Goal: Task Accomplishment & Management: Manage account settings

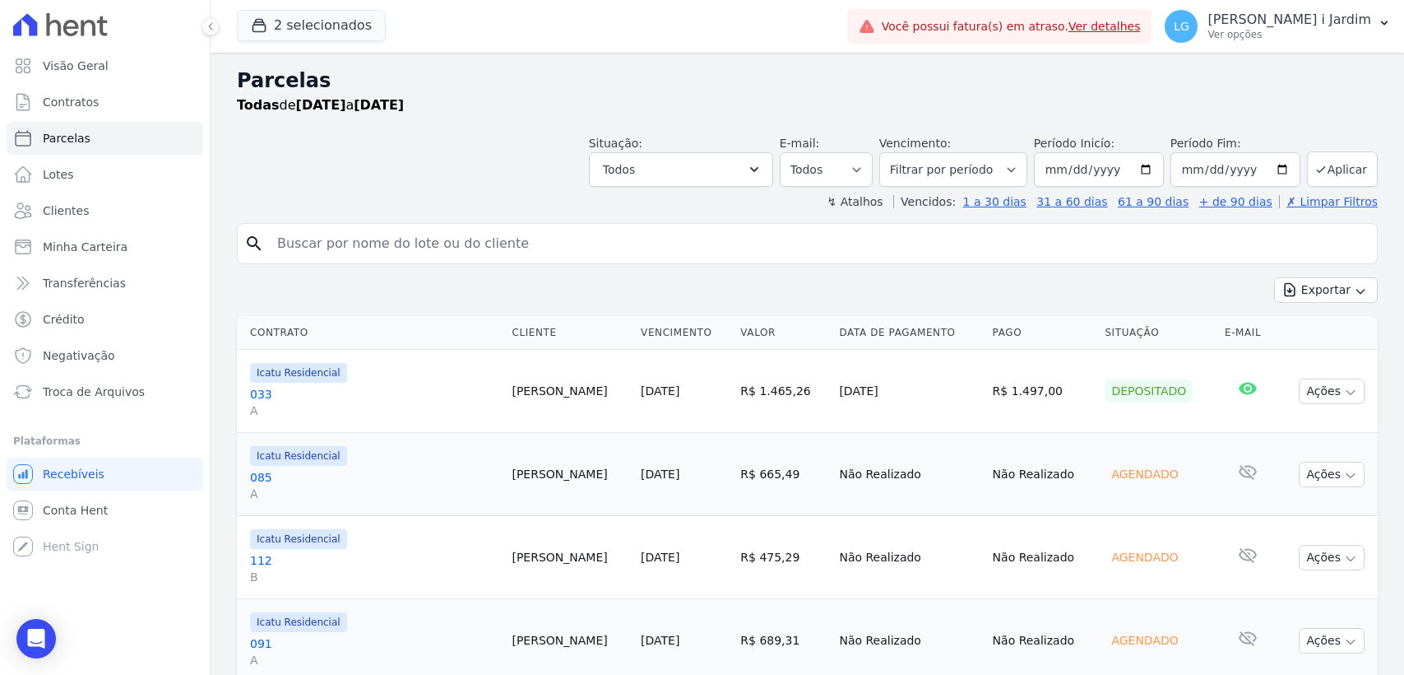
select select
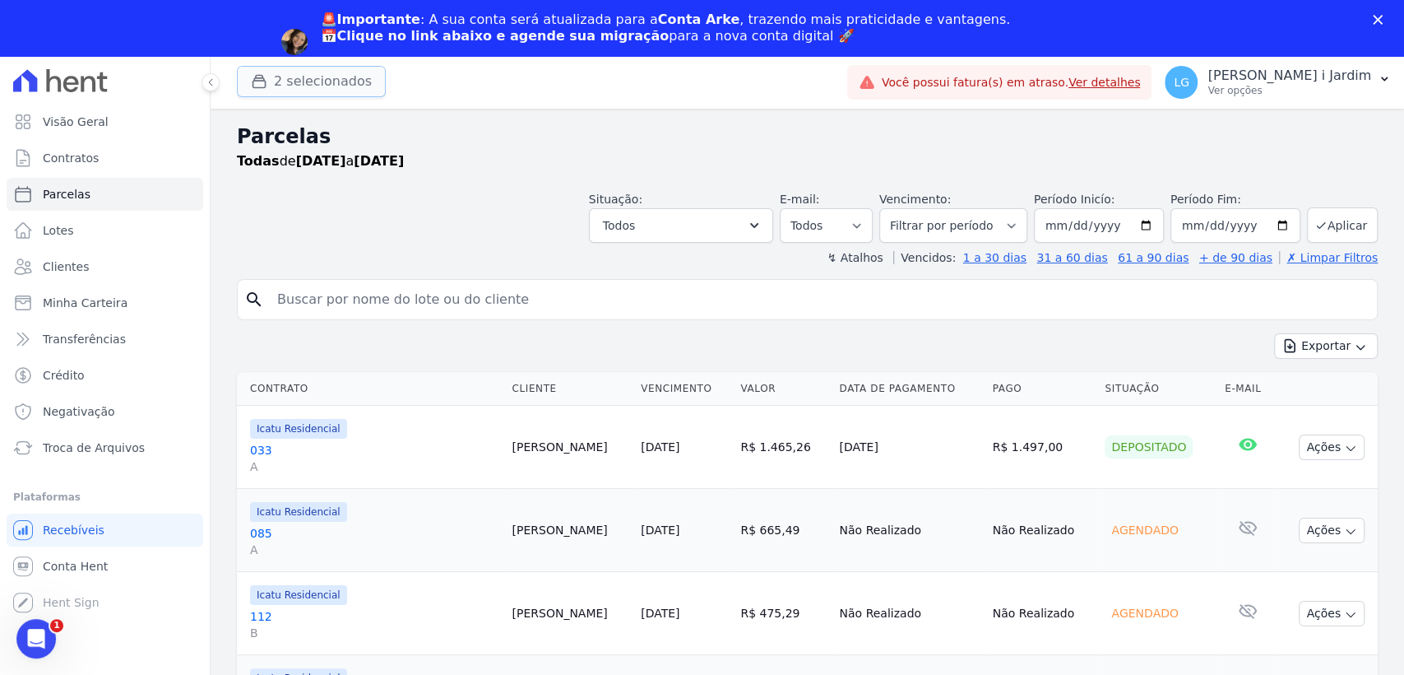
click at [323, 81] on button "2 selecionados" at bounding box center [311, 81] width 149 height 31
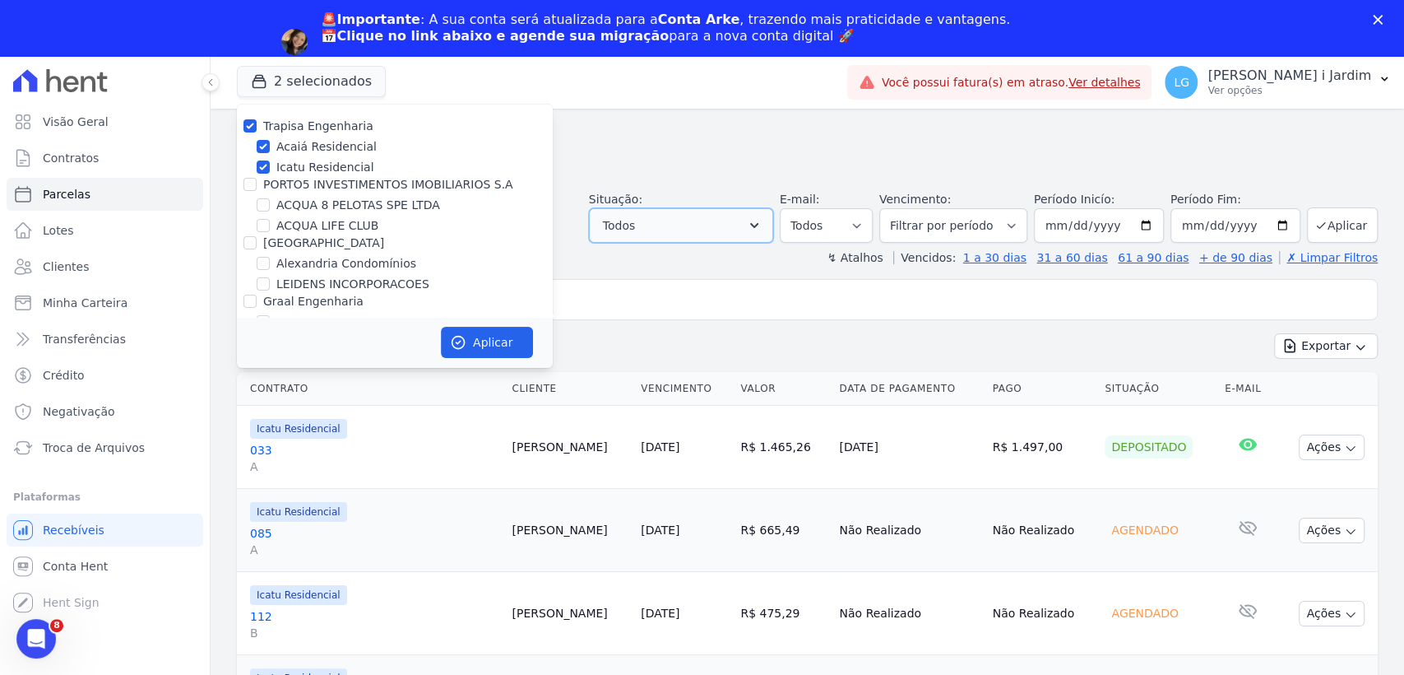
click at [745, 234] on button "Todos" at bounding box center [681, 225] width 184 height 35
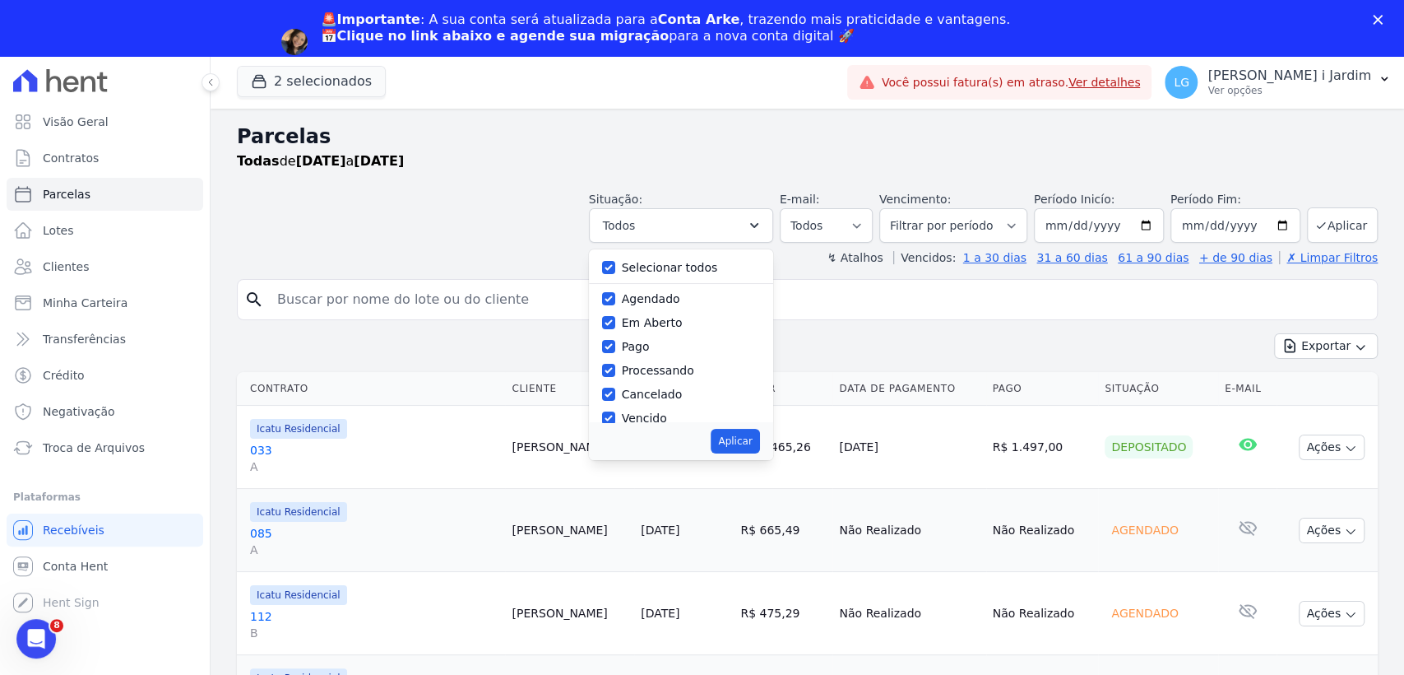
click at [694, 273] on label "Selecionar todos" at bounding box center [670, 267] width 96 height 13
click at [615, 273] on input "Selecionar todos" at bounding box center [608, 267] width 13 height 13
checkbox input "false"
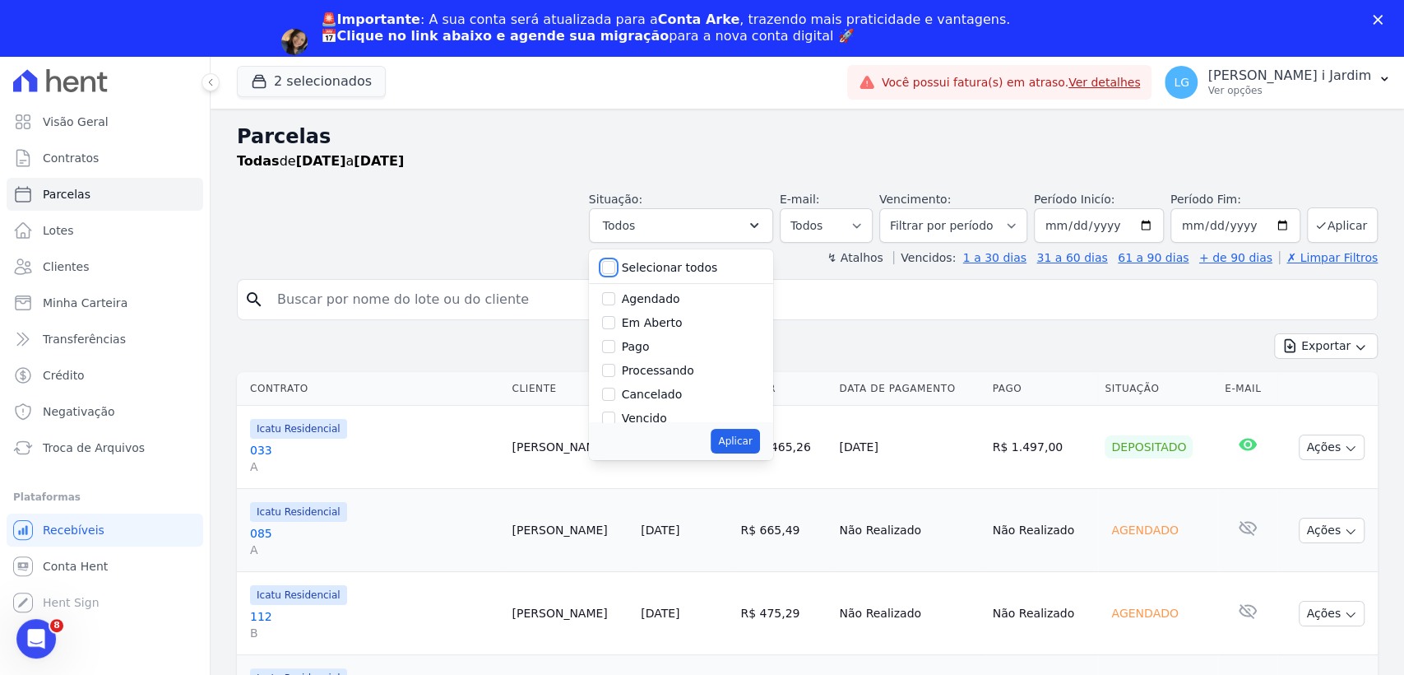
checkbox input "false"
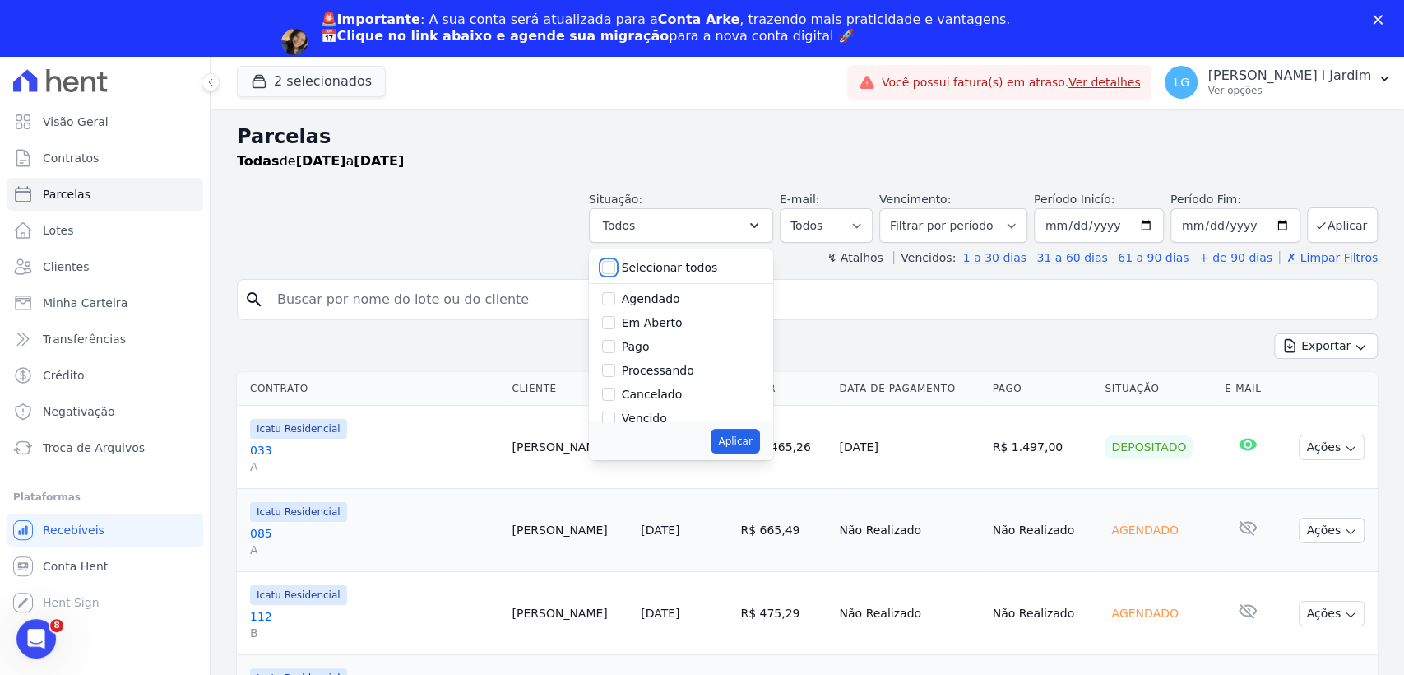
checkbox input "false"
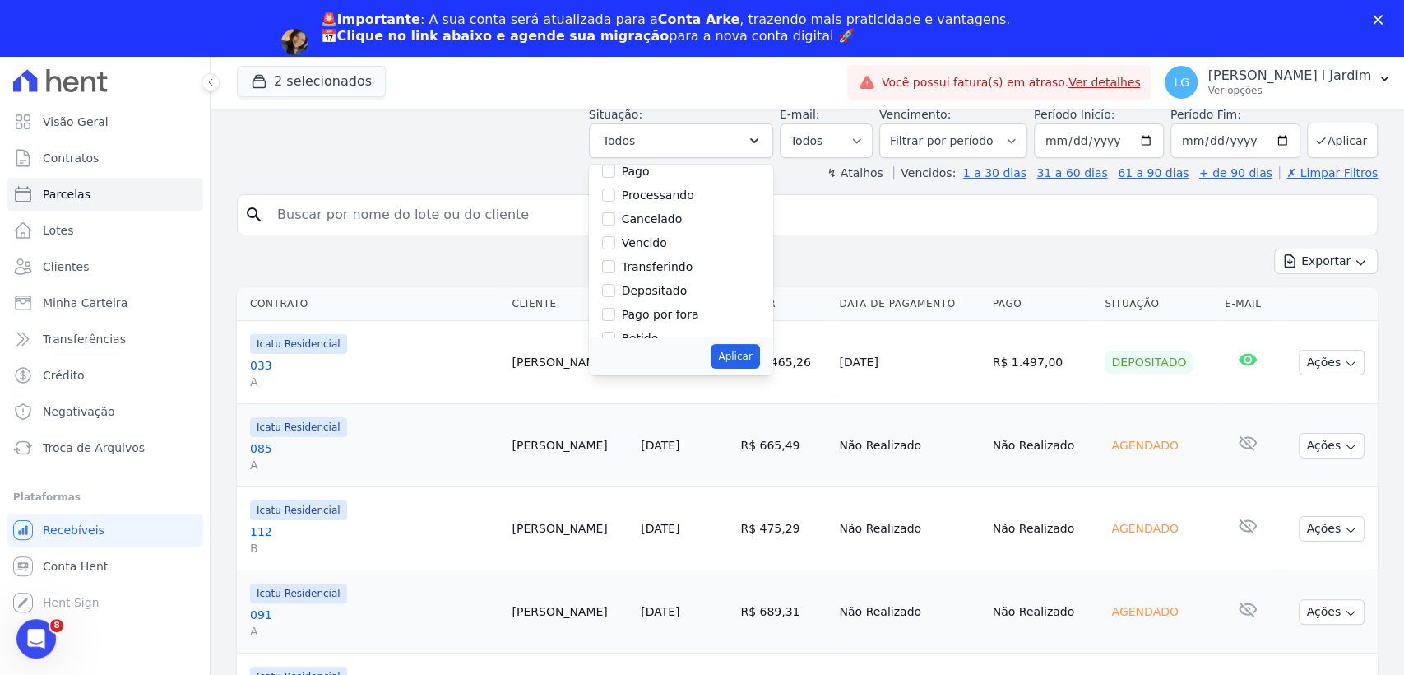
scroll to position [109, 0]
click at [685, 285] on div "Pago por fora" at bounding box center [681, 296] width 158 height 24
drag, startPoint x: 678, startPoint y: 296, endPoint x: 685, endPoint y: 285, distance: 13.3
click at [685, 285] on div "Pago por fora" at bounding box center [681, 296] width 158 height 24
click at [678, 299] on label "Pago por fora" at bounding box center [660, 295] width 77 height 13
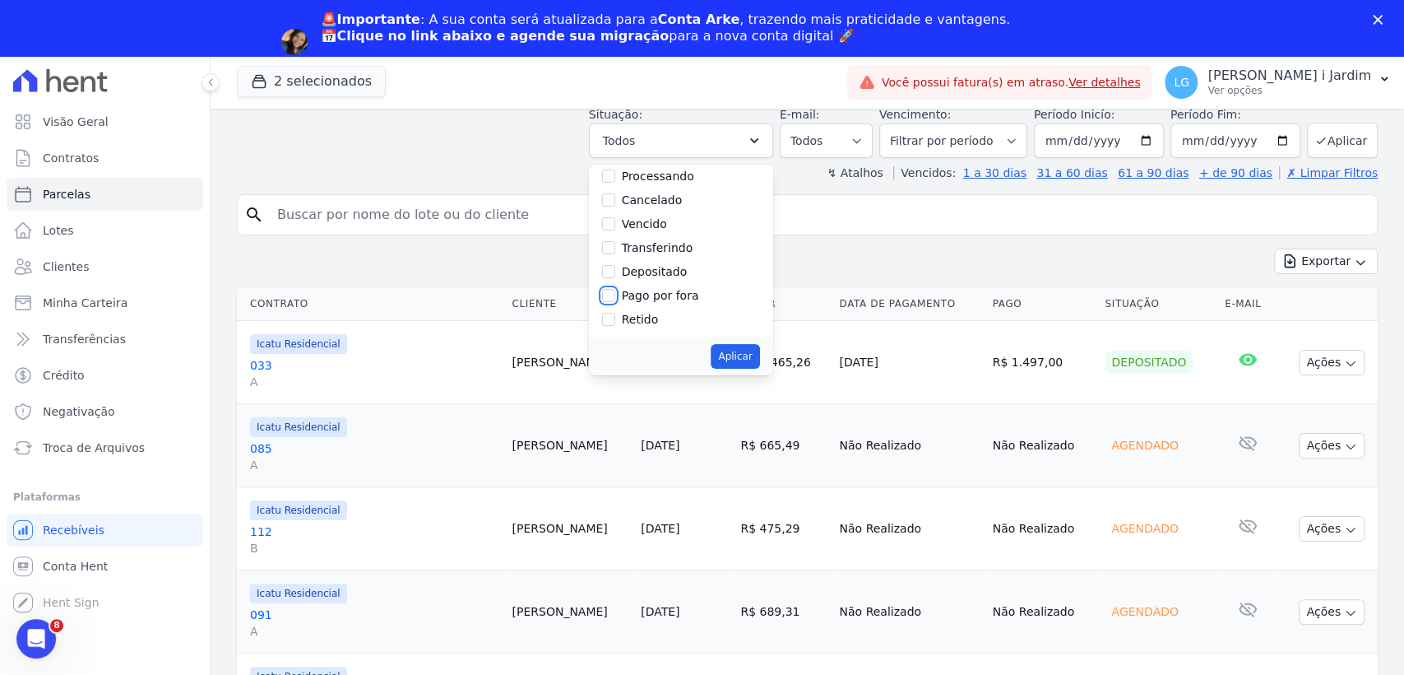
click at [615, 299] on input "Pago por fora" at bounding box center [608, 295] width 13 height 13
checkbox input "true"
click at [759, 360] on button "Aplicar" at bounding box center [735, 356] width 49 height 25
select select "paid_externally"
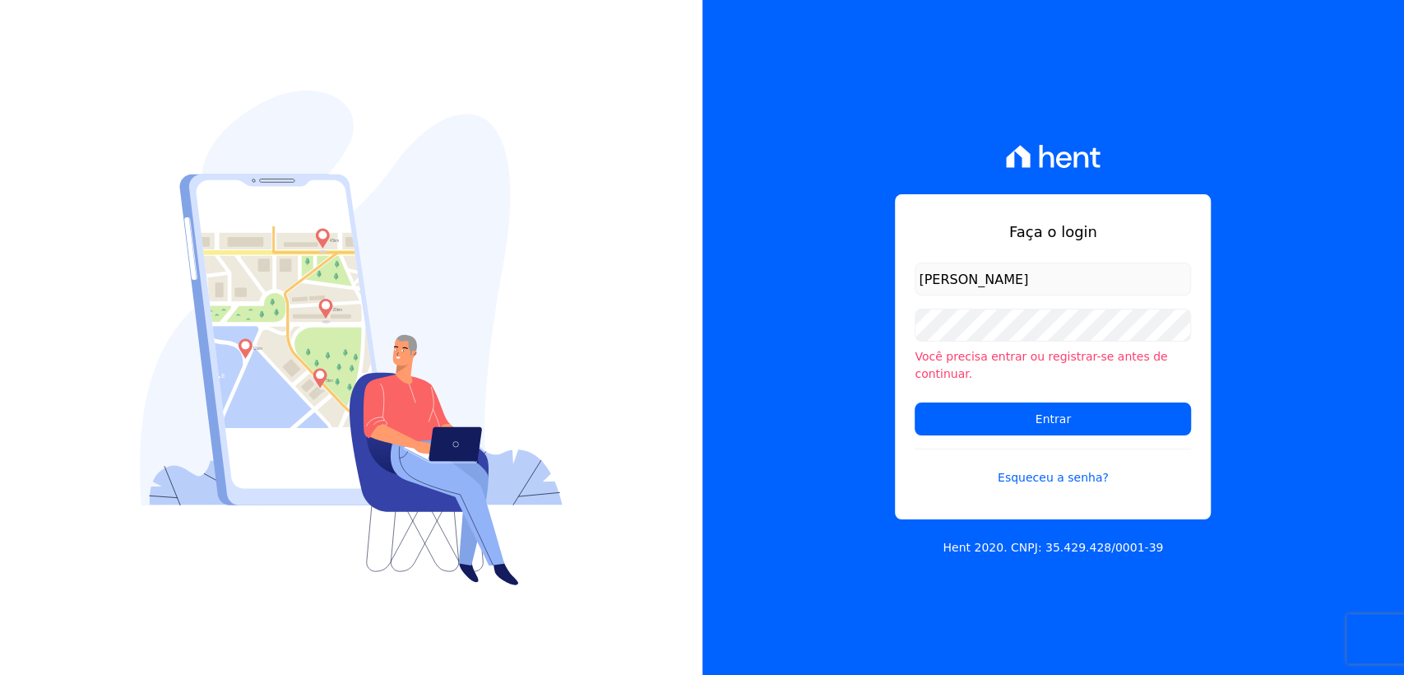
type input "l.jardim@lbacapital.com.br"
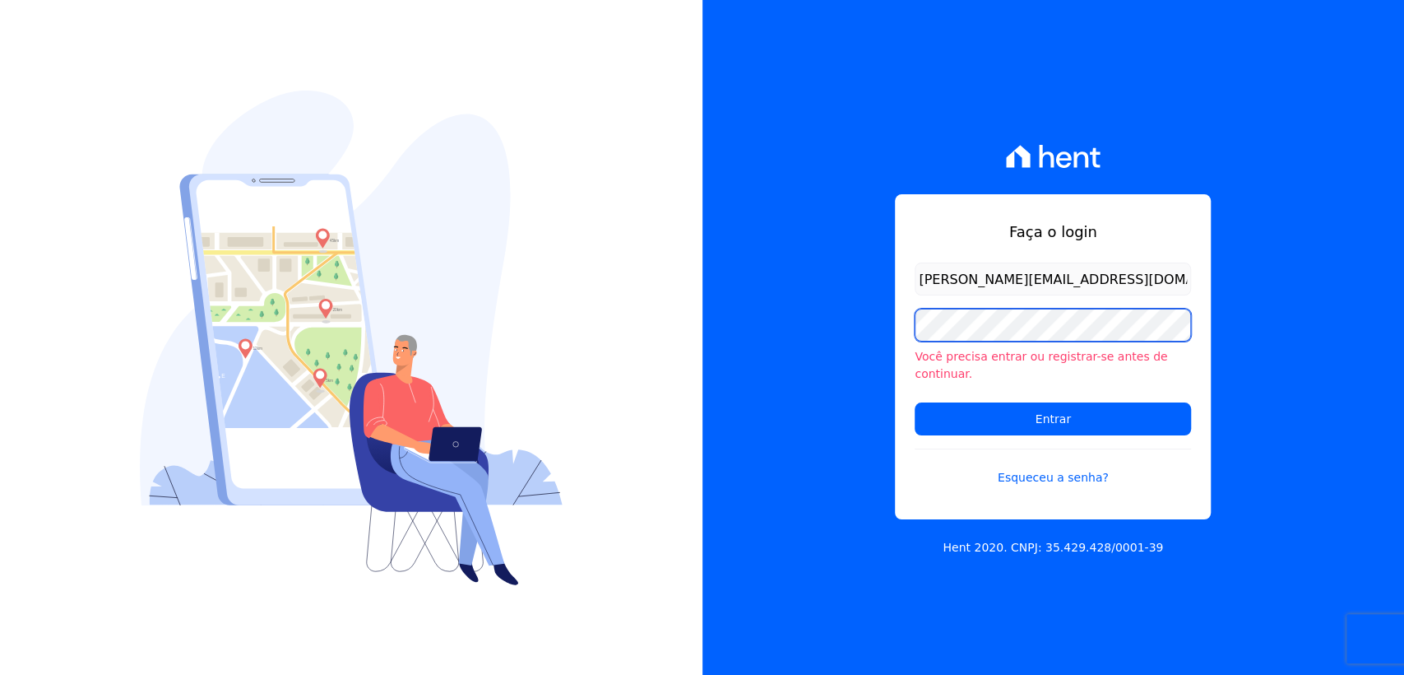
click at [915, 402] on input "Entrar" at bounding box center [1053, 418] width 276 height 33
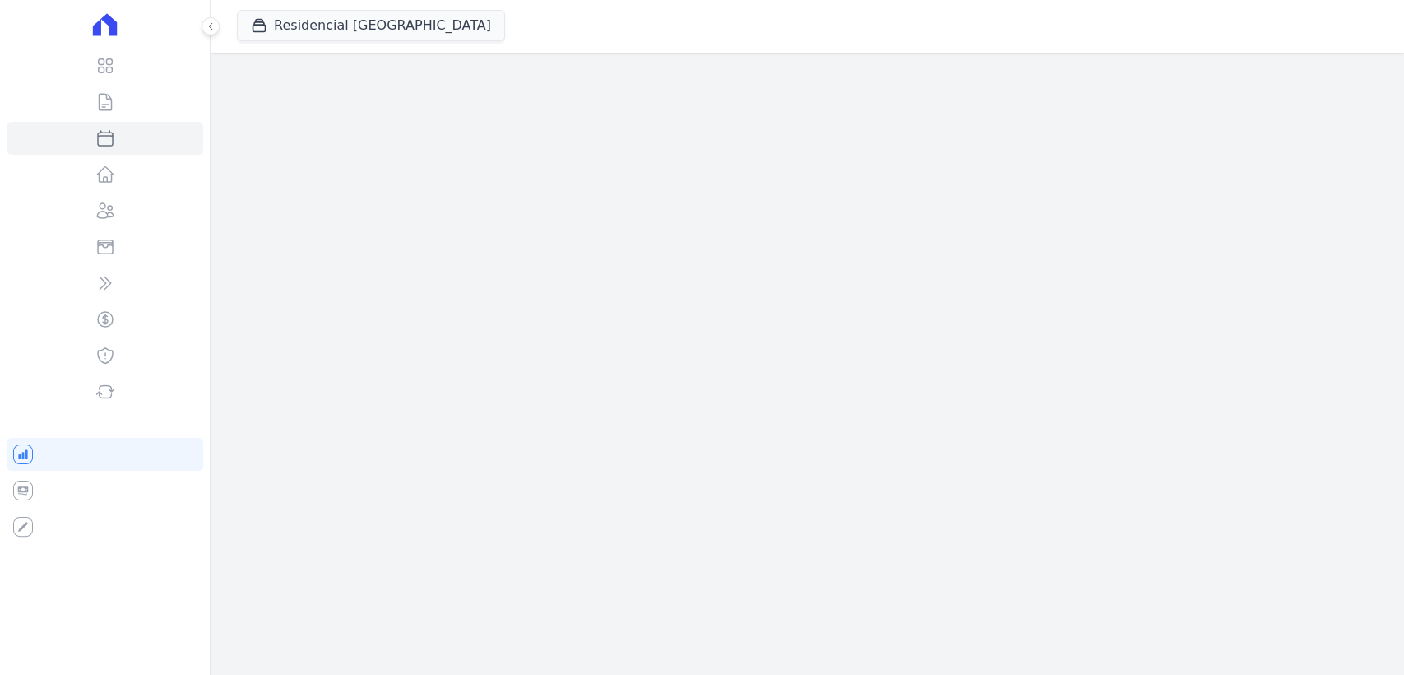
select select
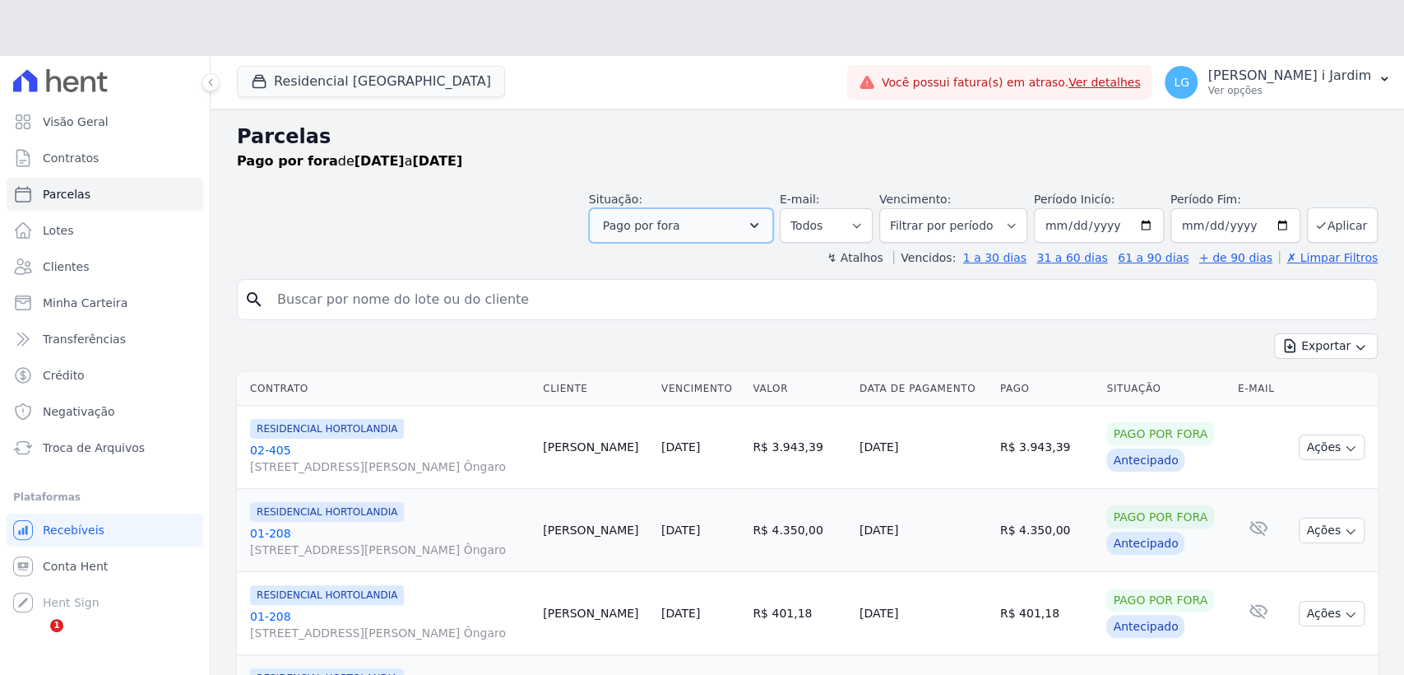
click at [665, 191] on div "Situação: Agendado Em Aberto Pago Processando Cancelado Vencido Transferindo De…" at bounding box center [681, 217] width 184 height 52
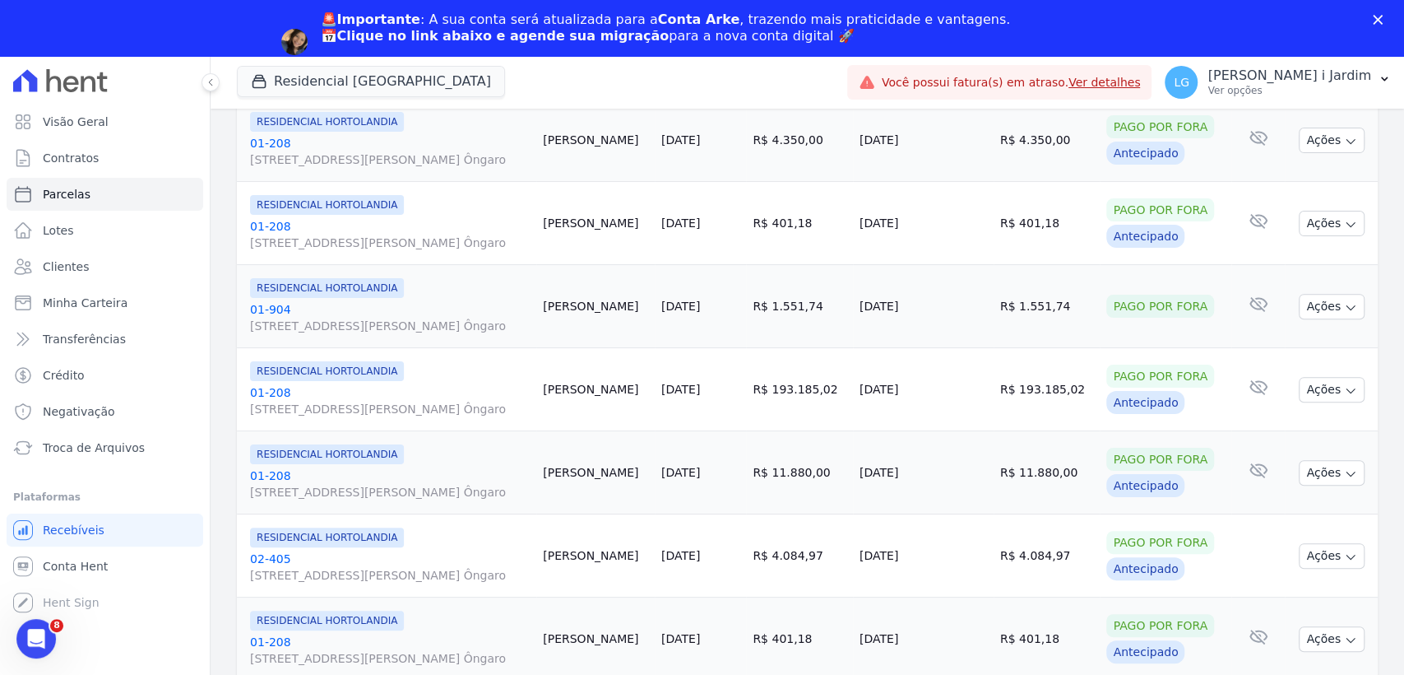
scroll to position [533, 0]
click at [1390, 18] on div "🚨Importante : A sua conta será atualizada para a Conta Arke , trazendo mais pra…" at bounding box center [702, 42] width 1404 height 71
click at [1384, 18] on div "Fechar" at bounding box center [1381, 20] width 16 height 10
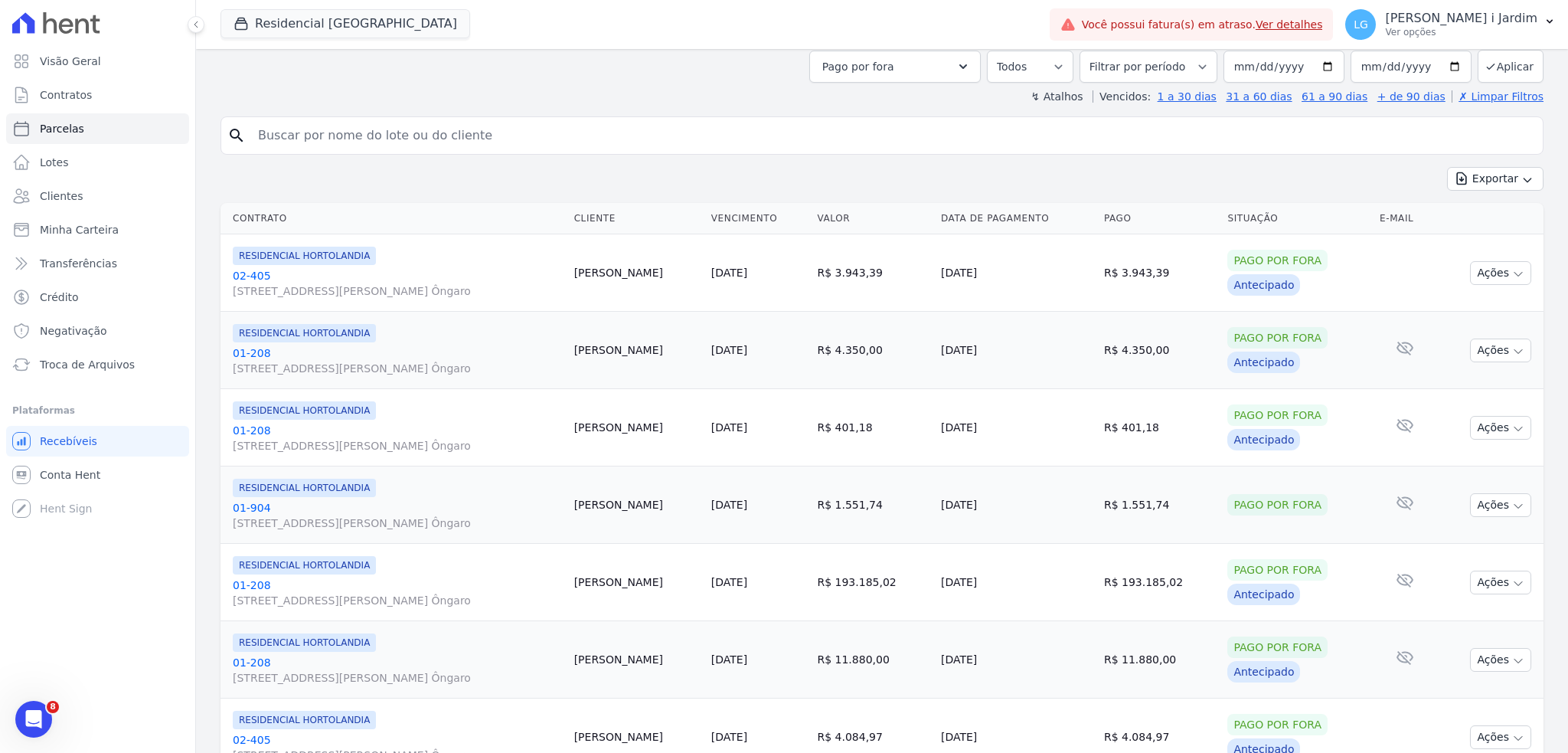
scroll to position [91, 0]
click at [355, 30] on button "Residencial Hortolandia" at bounding box center [345, 23] width 249 height 29
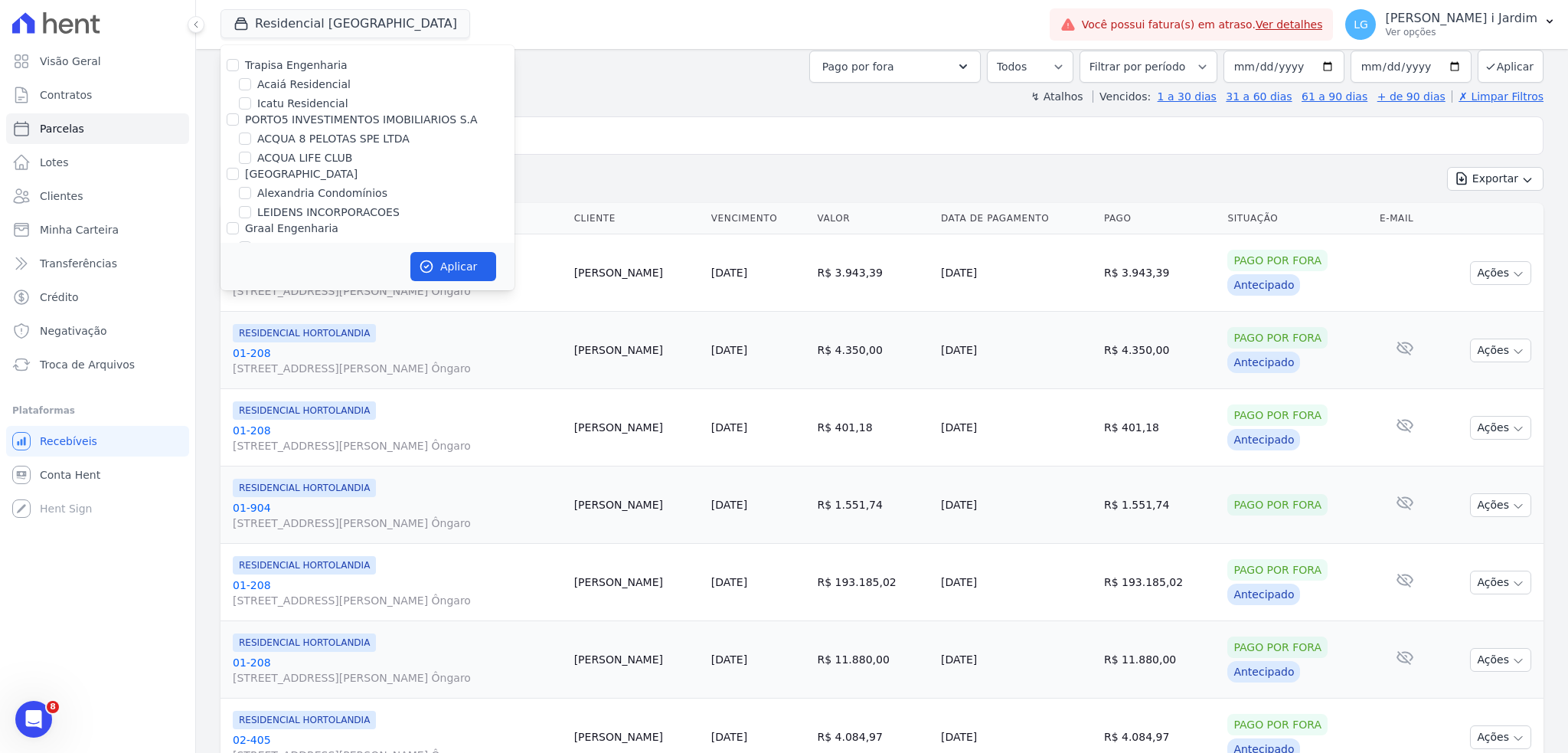
click at [315, 59] on label "Trapisa Engenharia" at bounding box center [296, 64] width 102 height 12
click at [239, 59] on input "Trapisa Engenharia" at bounding box center [233, 64] width 12 height 12
checkbox input "true"
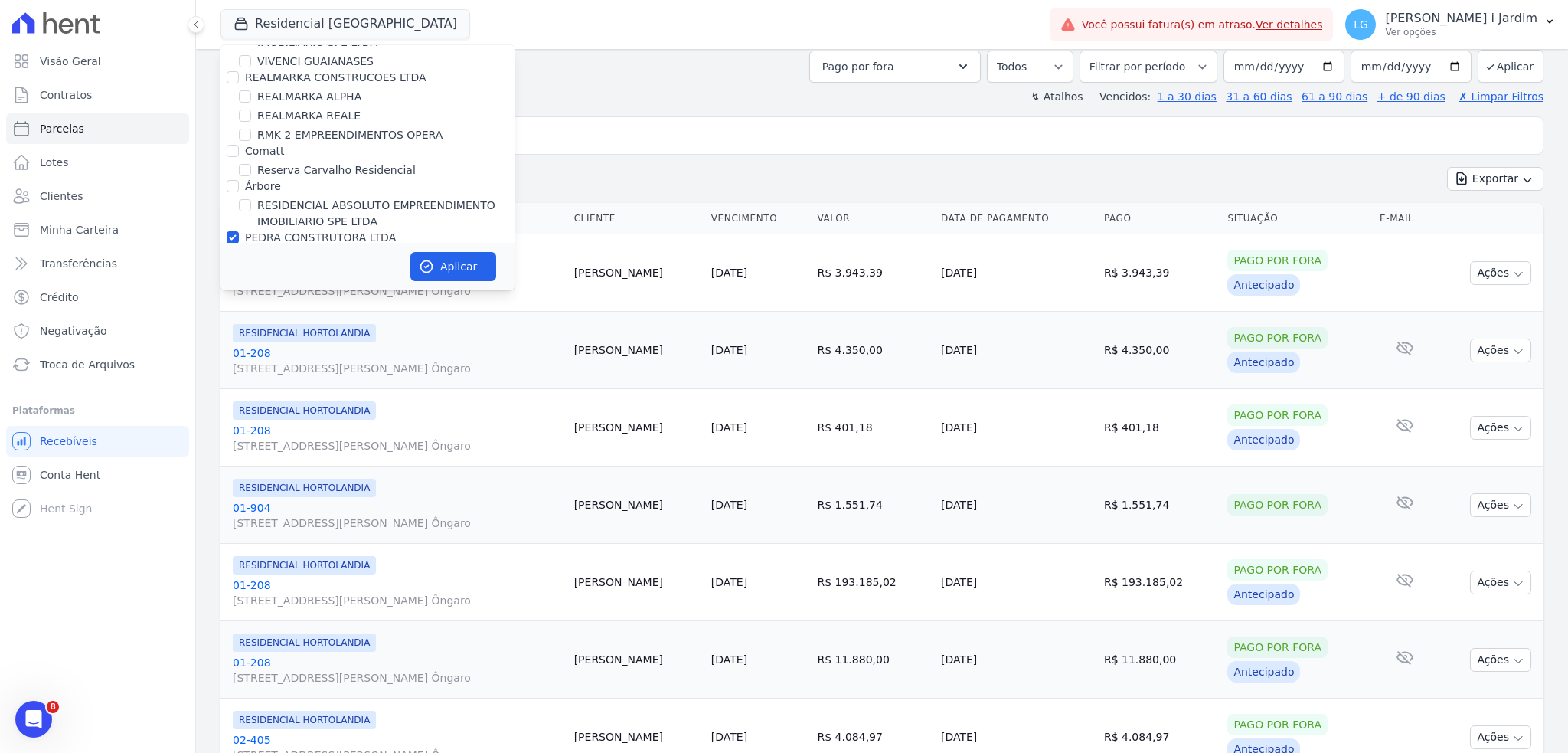
scroll to position [3325, 0]
click at [279, 231] on label "PEDRA CONSTRUTORA LTDA" at bounding box center [320, 236] width 151 height 12
click at [239, 231] on input "PEDRA CONSTRUTORA LTDA" at bounding box center [233, 236] width 12 height 12
checkbox input "false"
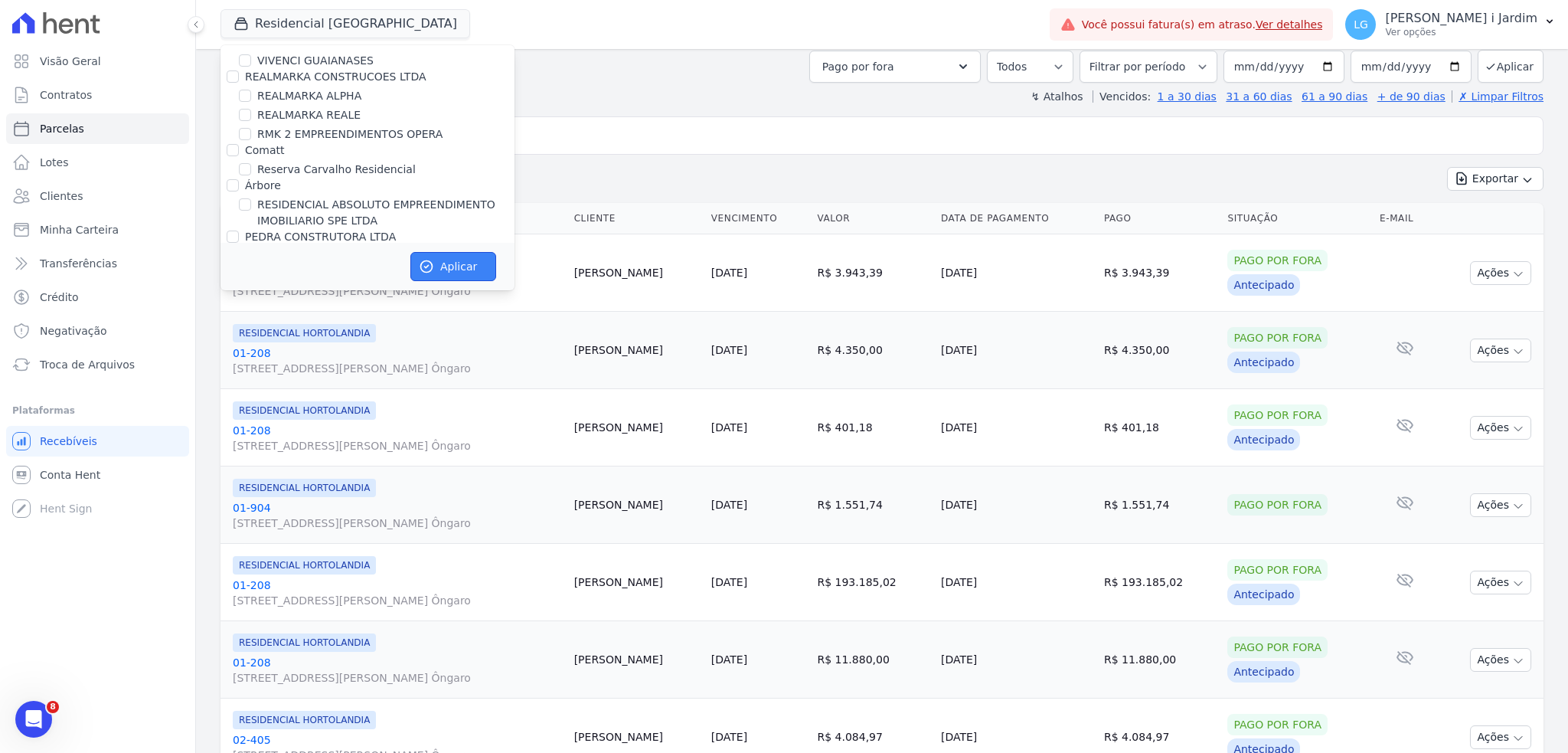
click at [470, 269] on button "Aplicar" at bounding box center [453, 266] width 86 height 29
select select
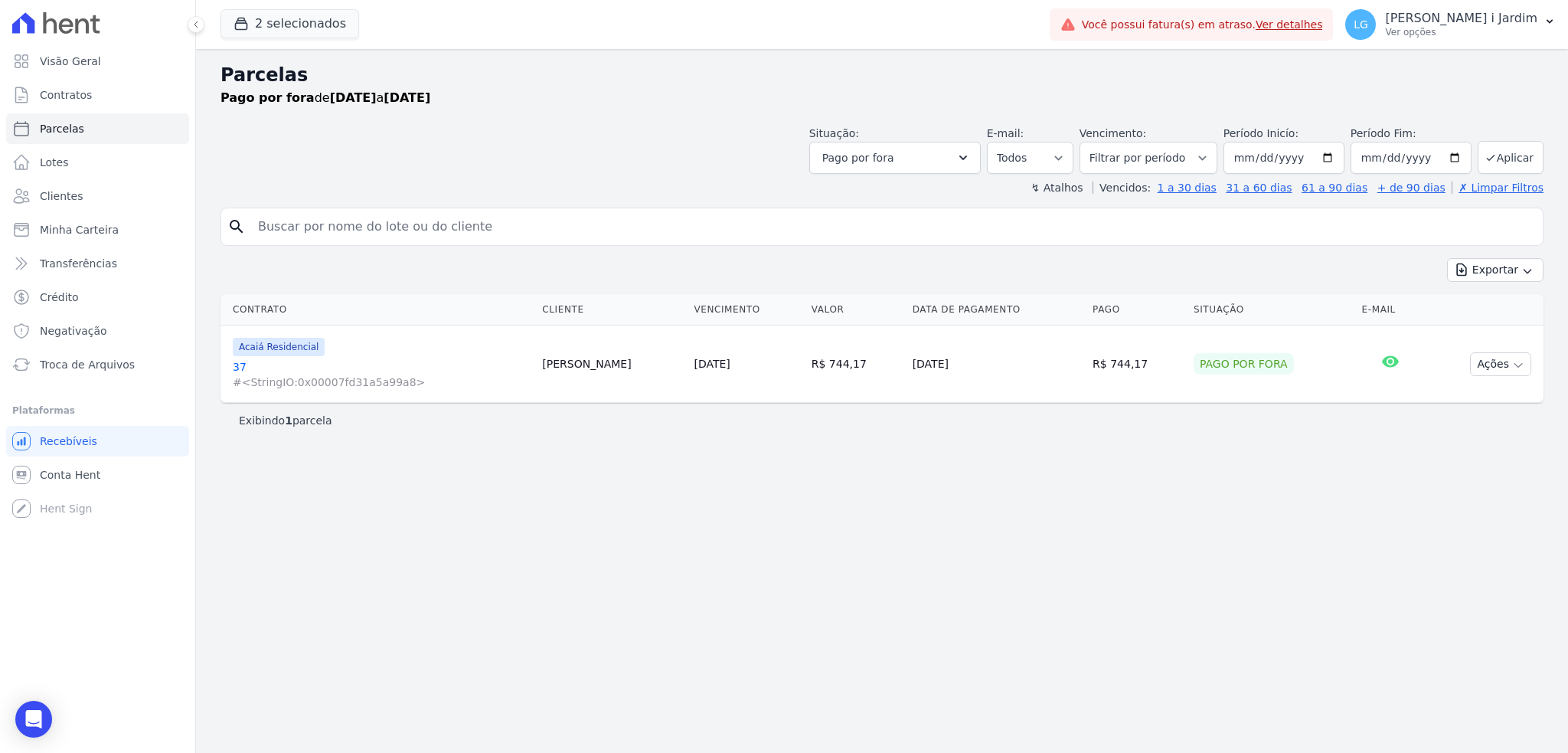
click at [295, 457] on div "Parcelas Pago por fora de 01/06/2025 a 31/07/2025 Situação: Agendado Em Aberto …" at bounding box center [882, 401] width 1372 height 704
